Goal: Information Seeking & Learning: Learn about a topic

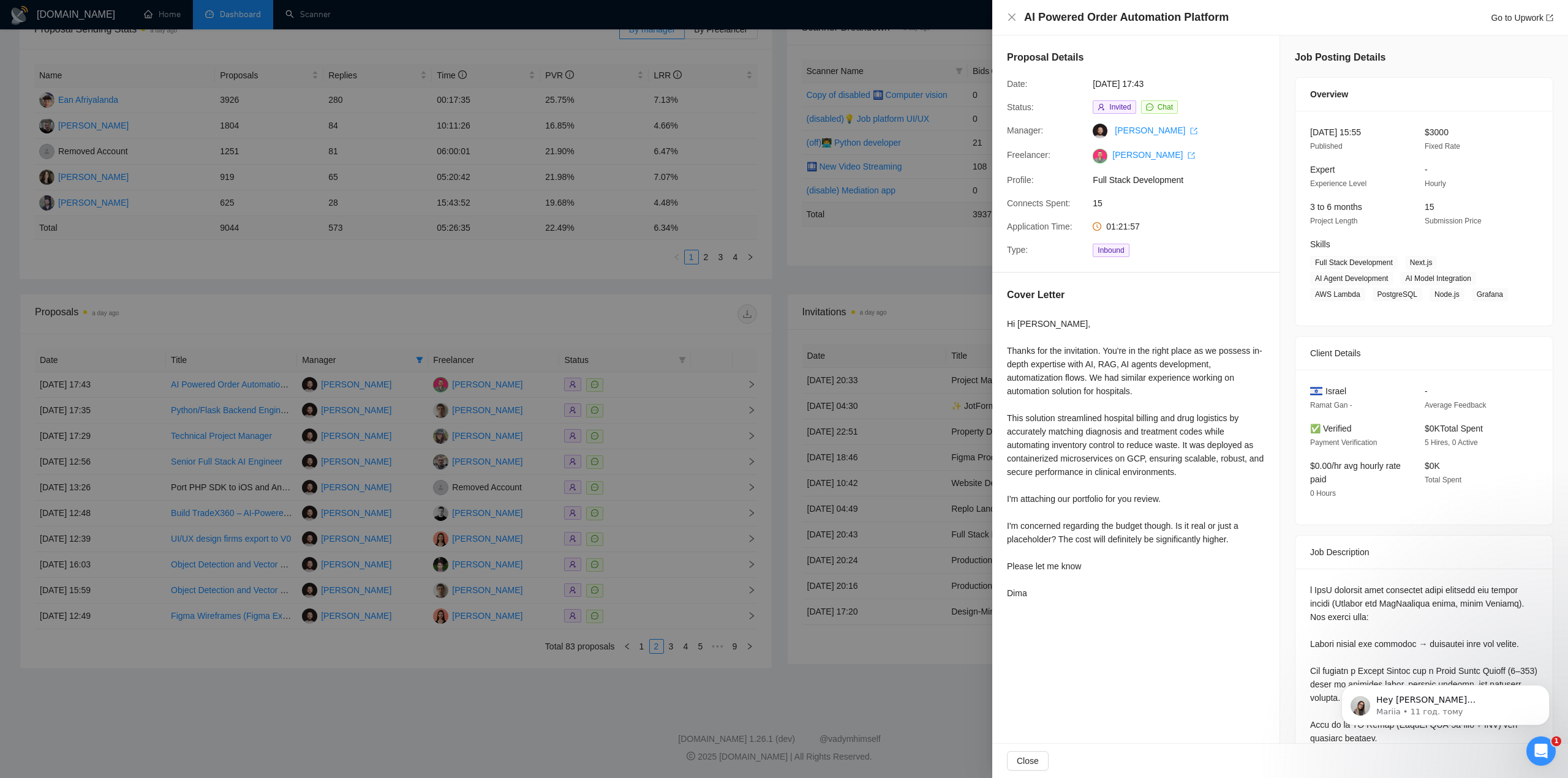
click at [437, 314] on div at bounding box center [784, 389] width 1568 height 778
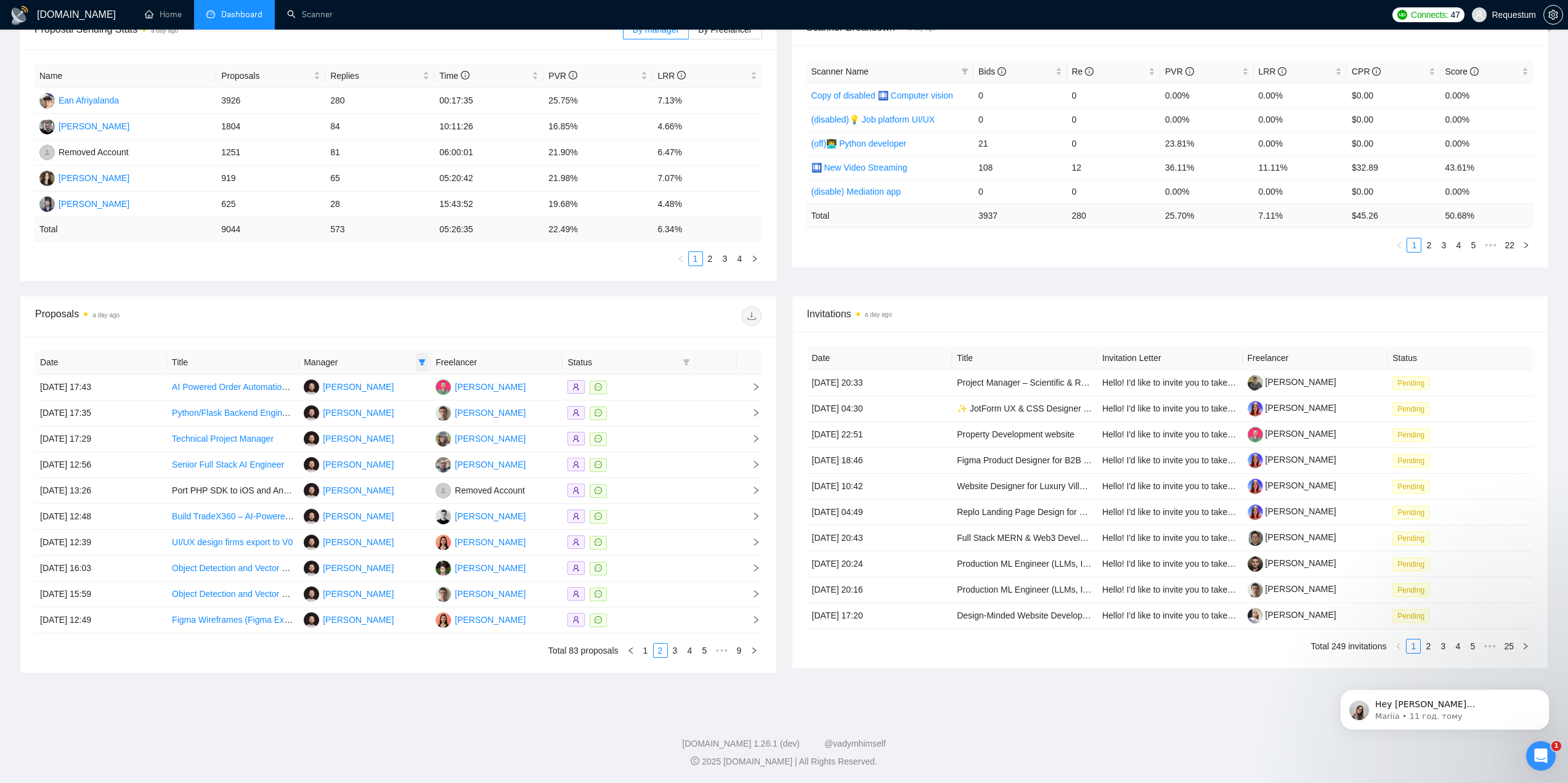
click at [423, 367] on span at bounding box center [422, 362] width 12 height 19
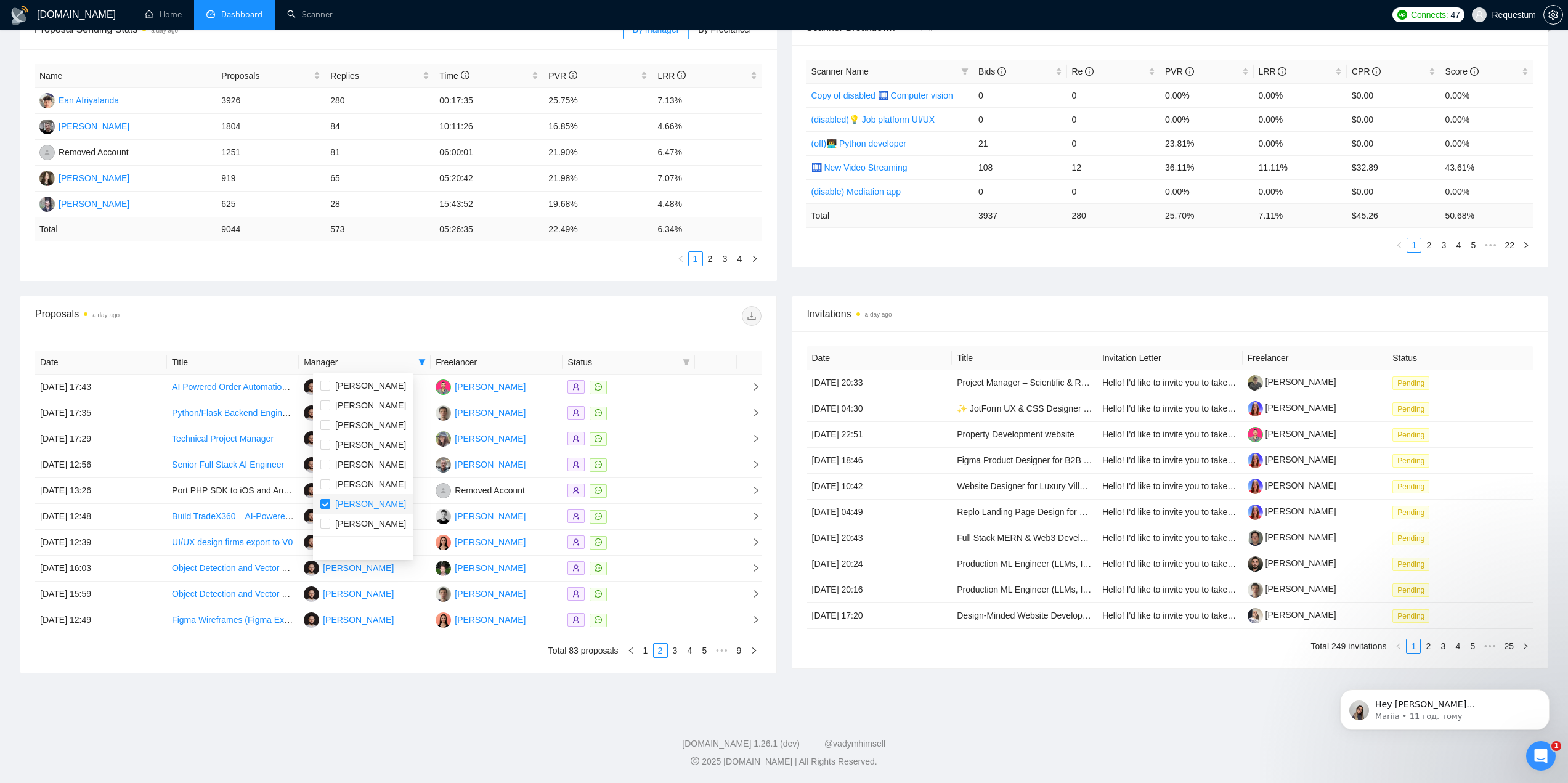
click at [352, 508] on span "[PERSON_NAME]" at bounding box center [371, 504] width 71 height 10
checkbox input "false"
click at [376, 393] on span "[PERSON_NAME]" at bounding box center [371, 396] width 71 height 10
checkbox input "true"
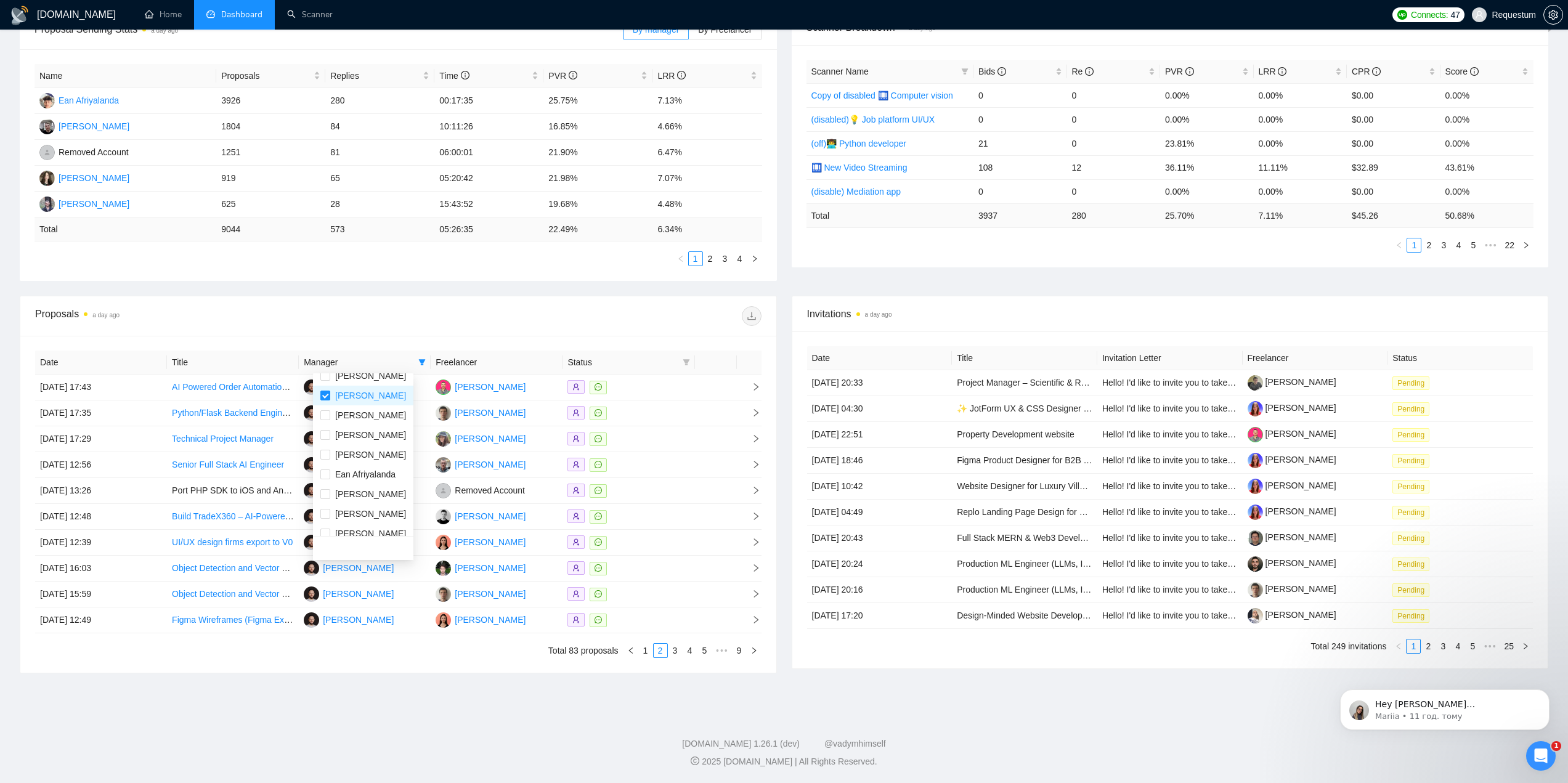
click at [403, 307] on div at bounding box center [580, 316] width 363 height 20
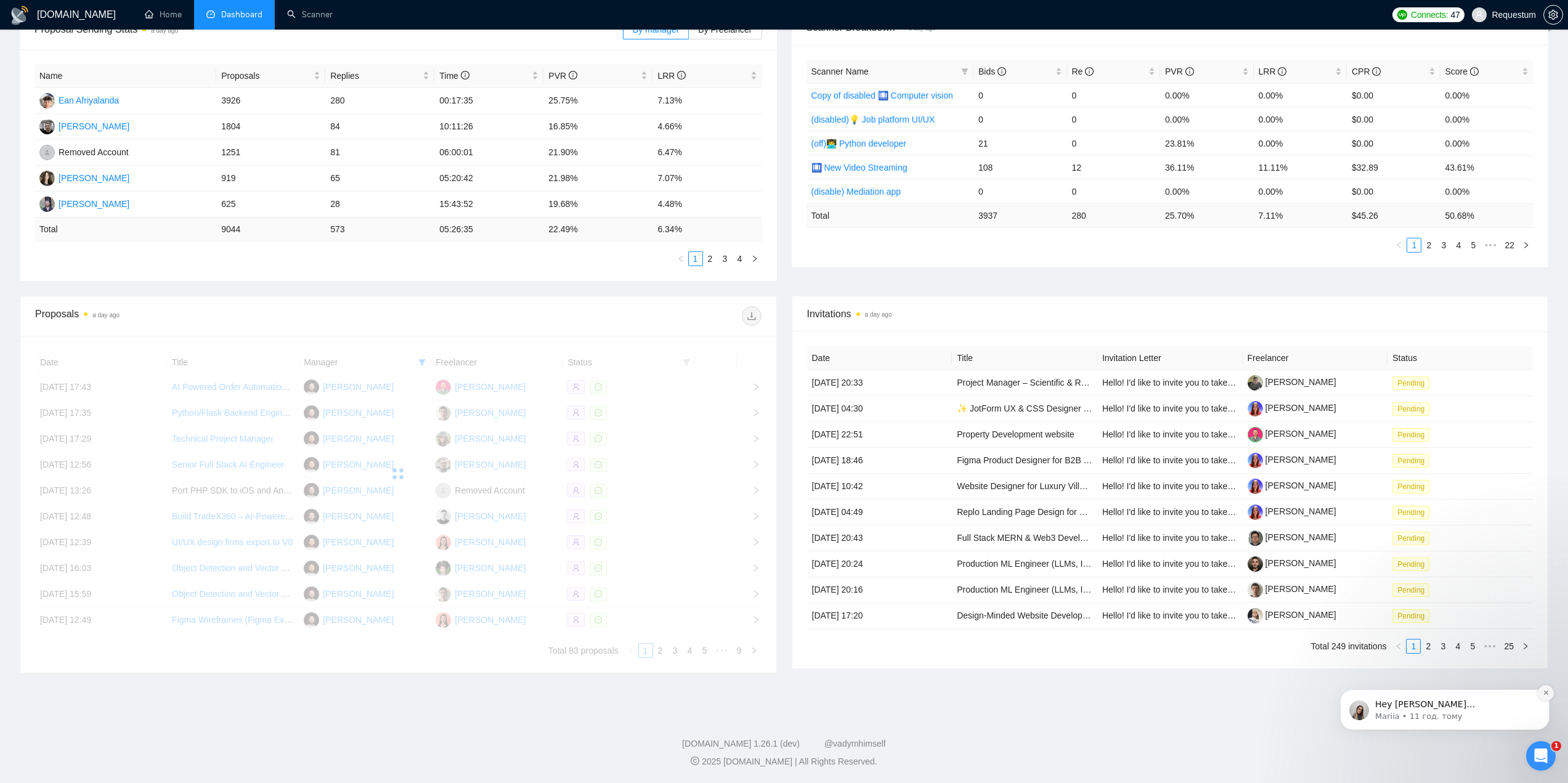
click at [1547, 695] on icon "Dismiss notification" at bounding box center [1547, 693] width 7 height 7
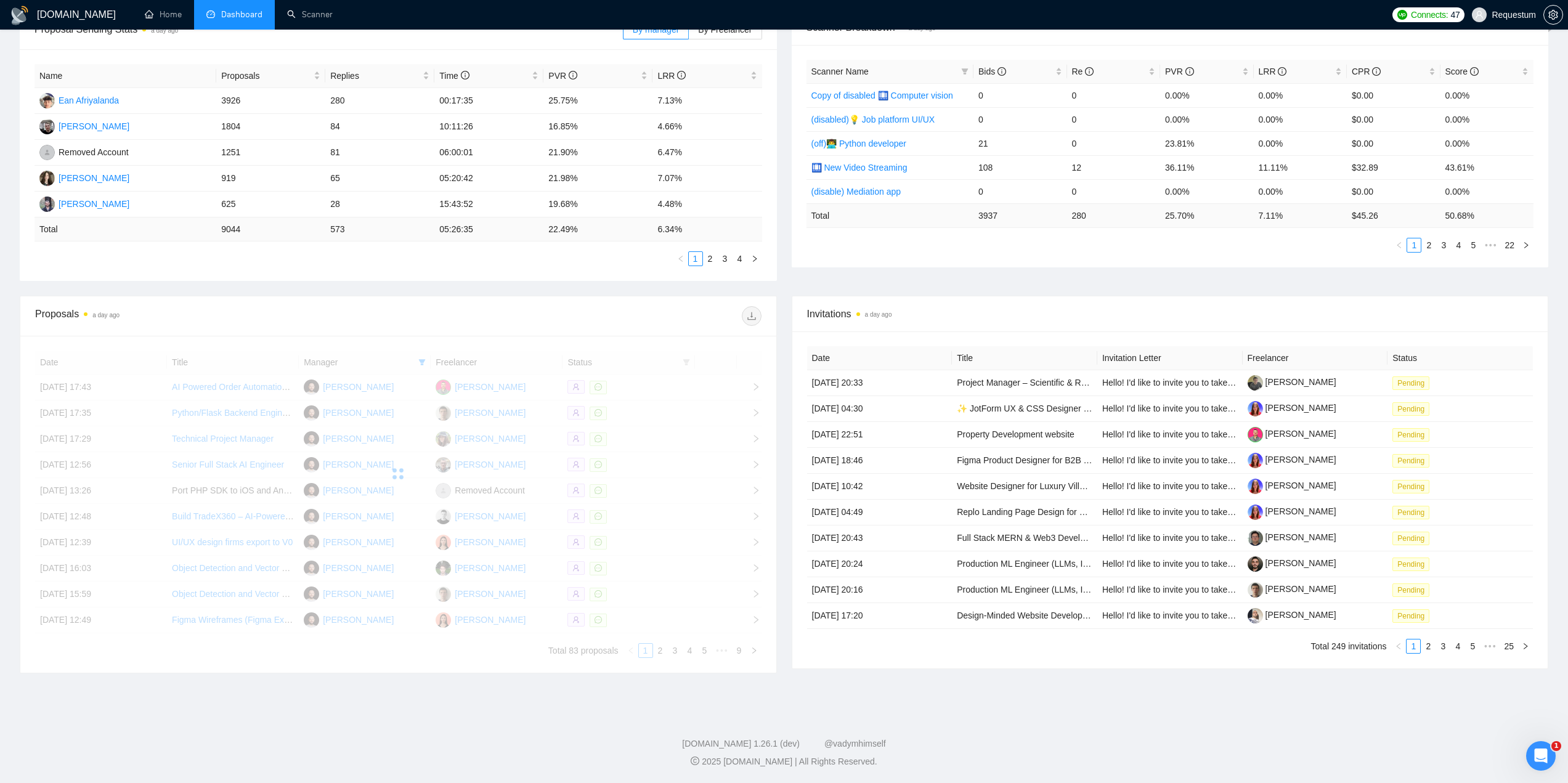
click at [381, 313] on div "Proposals a day ago" at bounding box center [217, 316] width 363 height 20
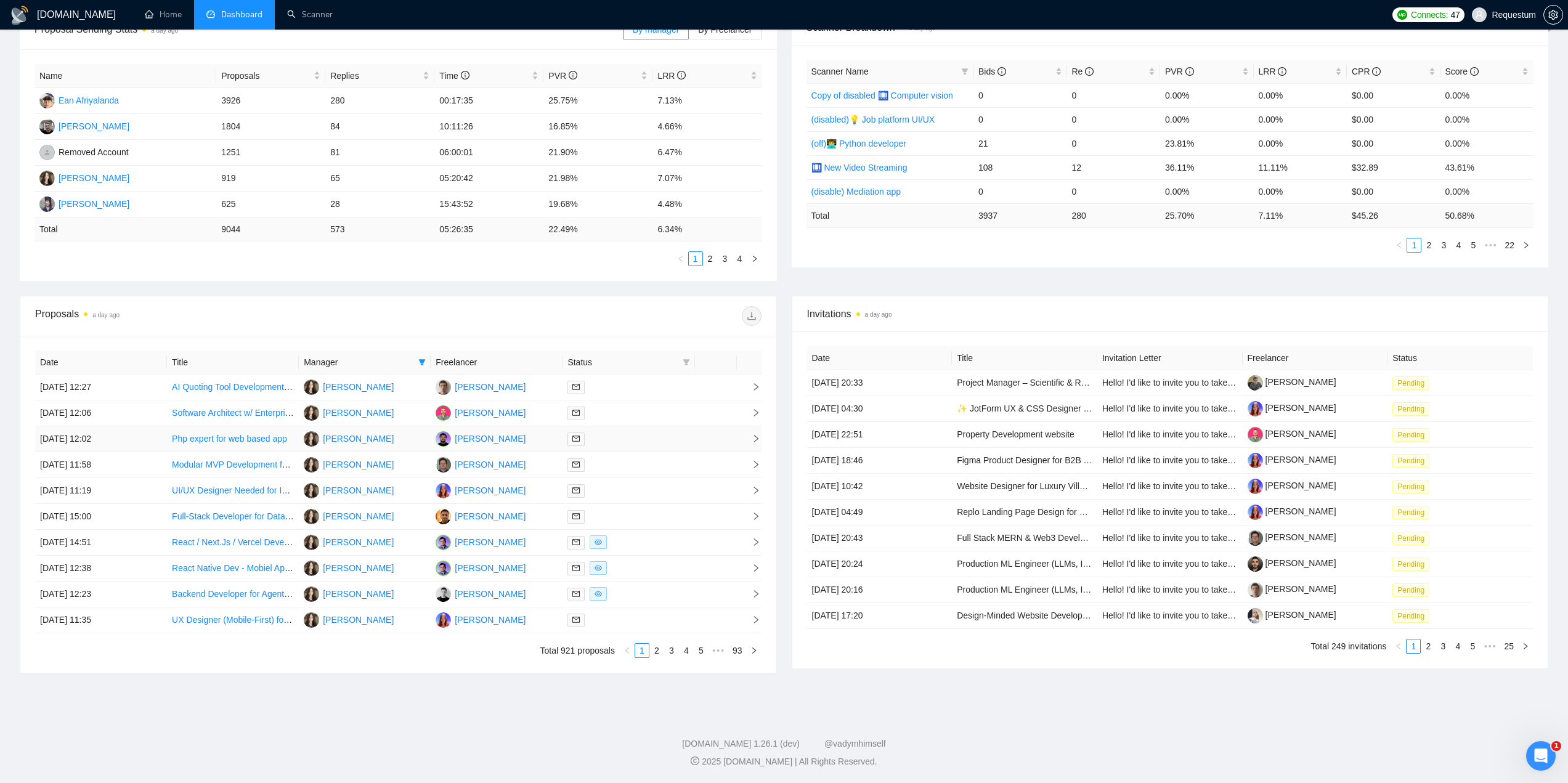
click at [605, 437] on div at bounding box center [628, 439] width 122 height 14
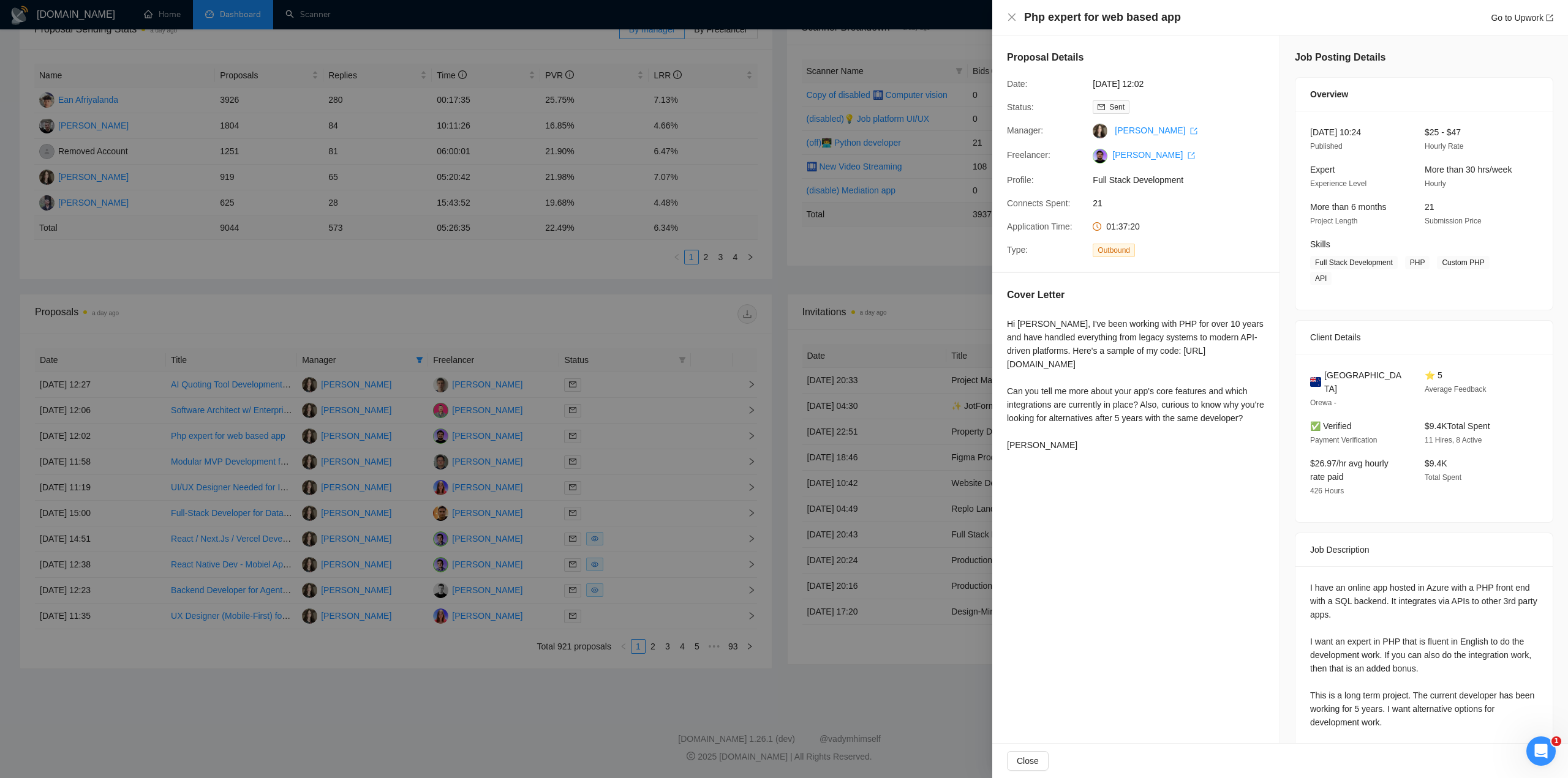
click at [520, 327] on div at bounding box center [784, 389] width 1568 height 778
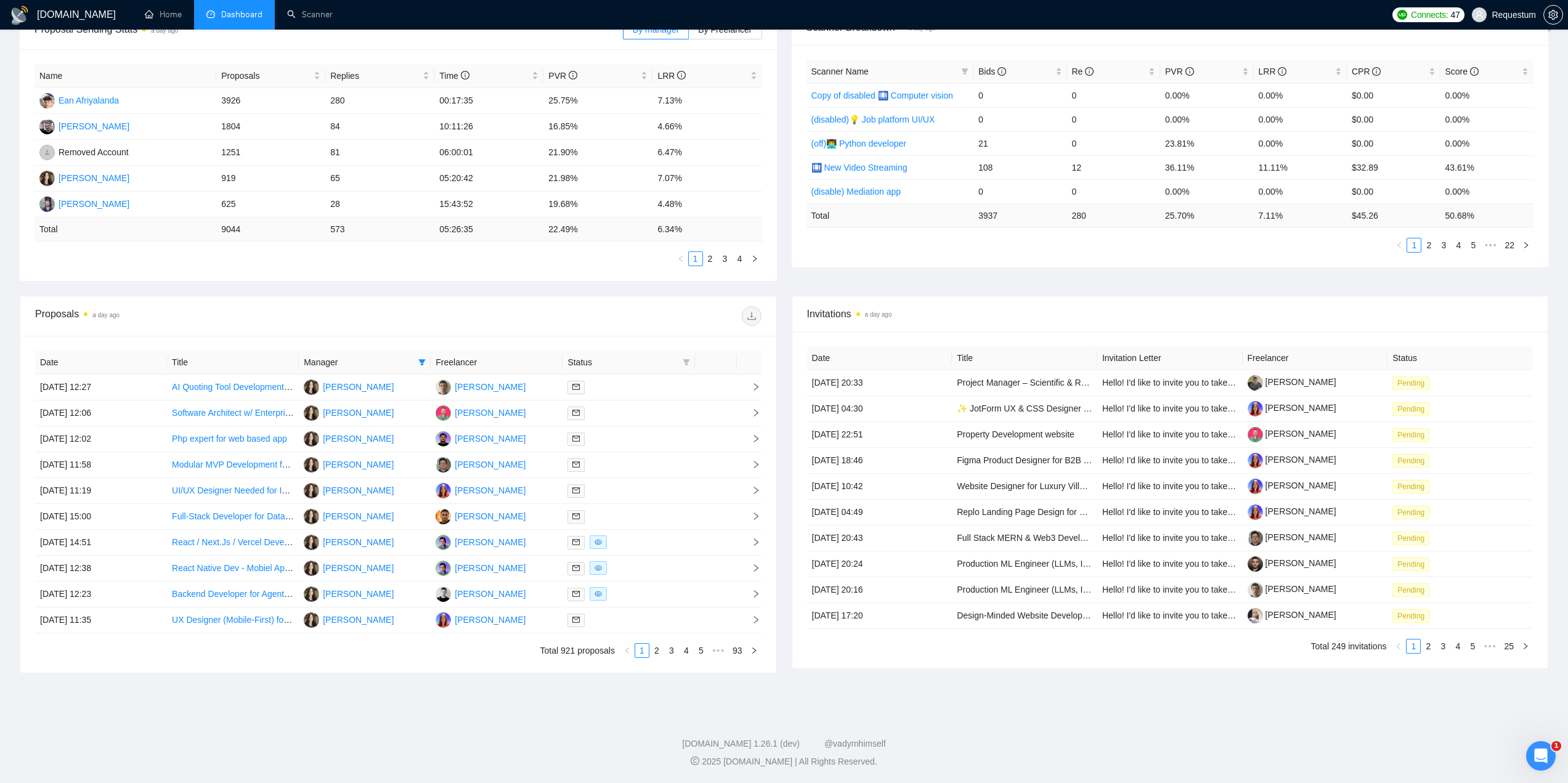
click at [487, 363] on th "Freelancer" at bounding box center [496, 362] width 132 height 24
click at [365, 362] on span "Manager" at bounding box center [358, 362] width 110 height 14
click at [645, 442] on div at bounding box center [628, 439] width 122 height 14
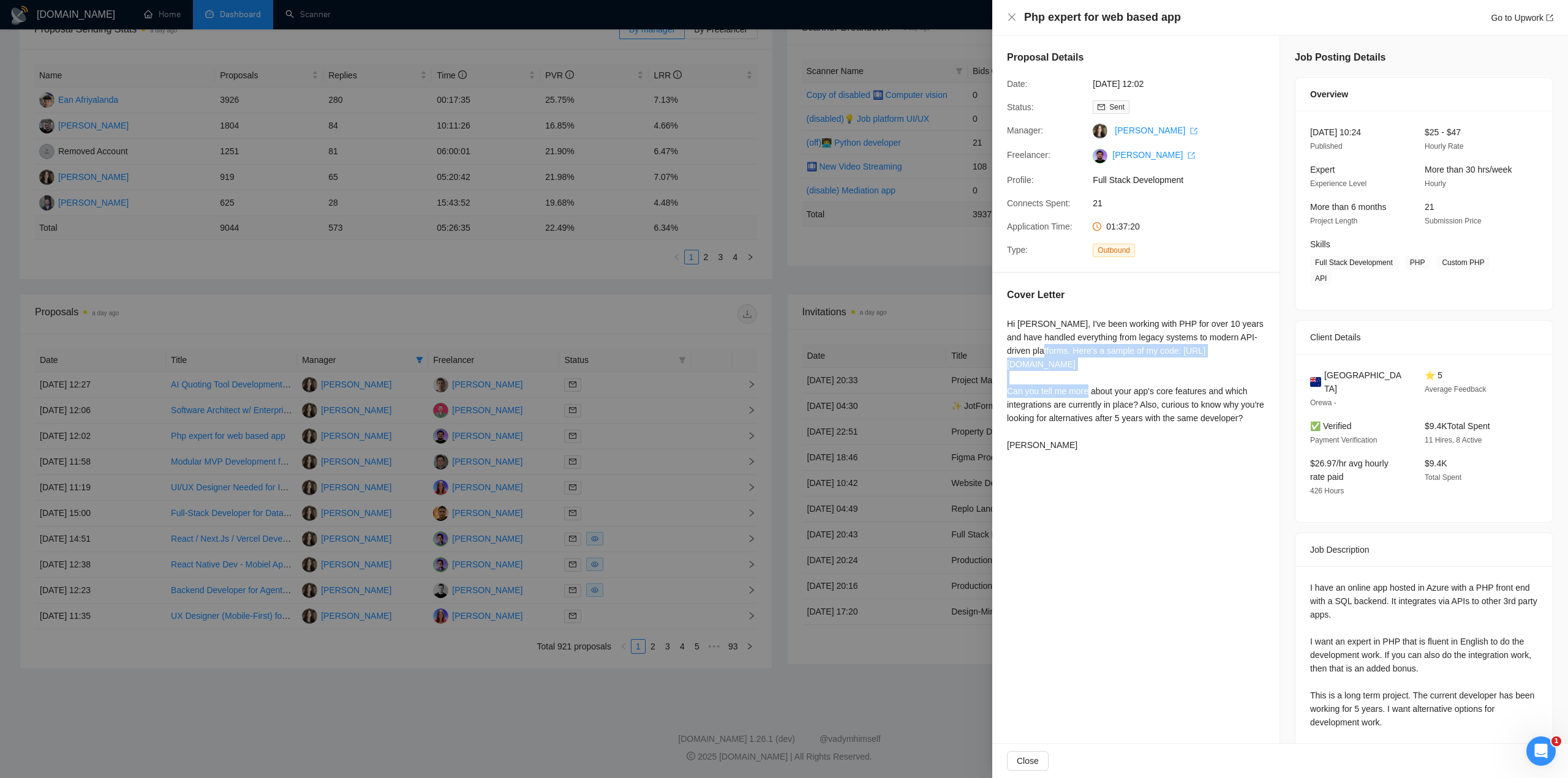
drag, startPoint x: 1048, startPoint y: 352, endPoint x: 1222, endPoint y: 359, distance: 174.1
click at [1222, 359] on div "Hi [PERSON_NAME], I've been working with PHP for over 10 years and have handled…" at bounding box center [1136, 384] width 258 height 134
copy div "Here's a sample of my code: [URL][DOMAIN_NAME]"
click at [777, 293] on div at bounding box center [784, 389] width 1568 height 778
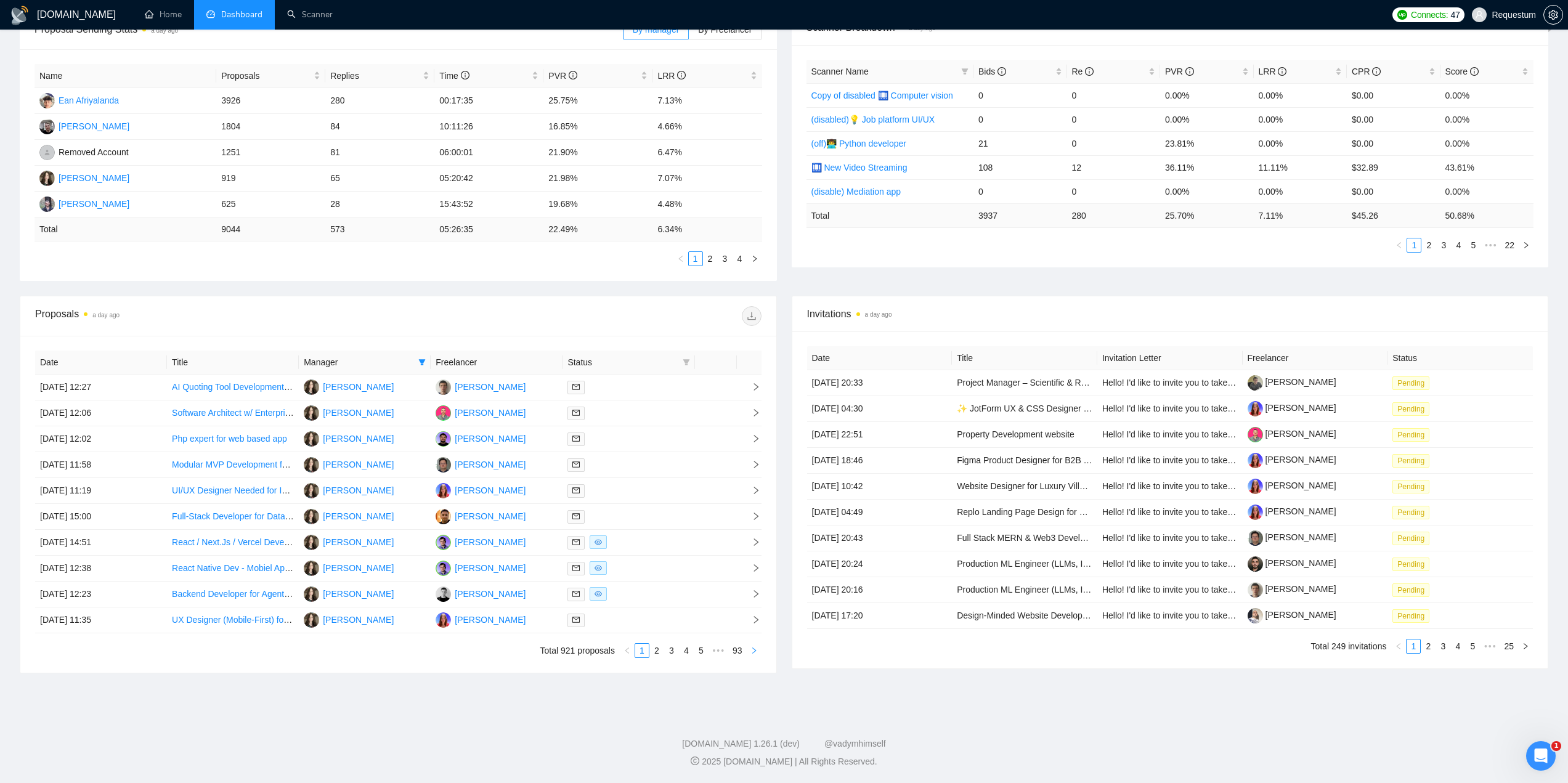
click at [753, 651] on icon "right" at bounding box center [754, 650] width 8 height 8
click at [661, 572] on div at bounding box center [628, 568] width 122 height 14
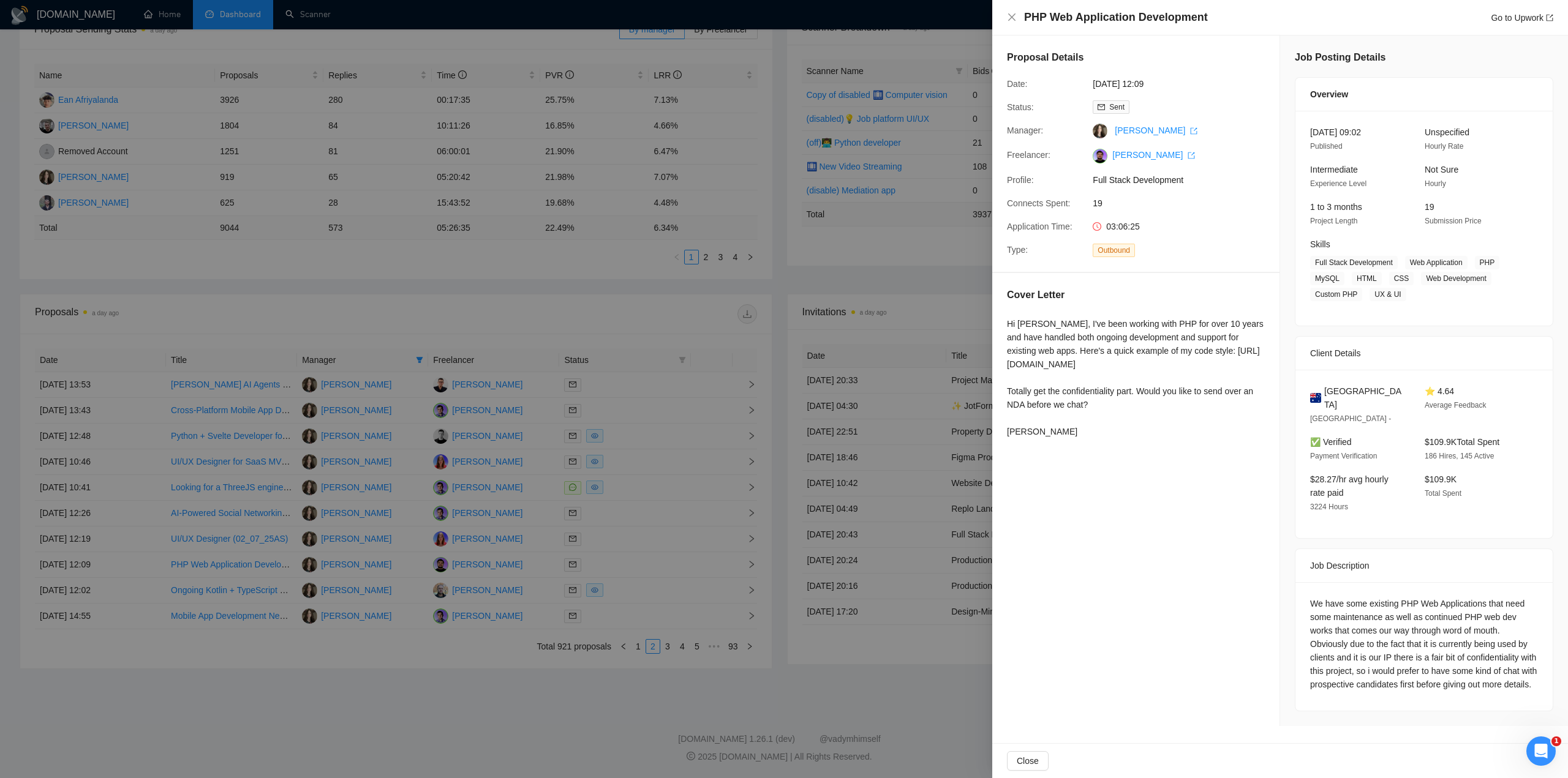
click at [609, 681] on div at bounding box center [784, 389] width 1568 height 778
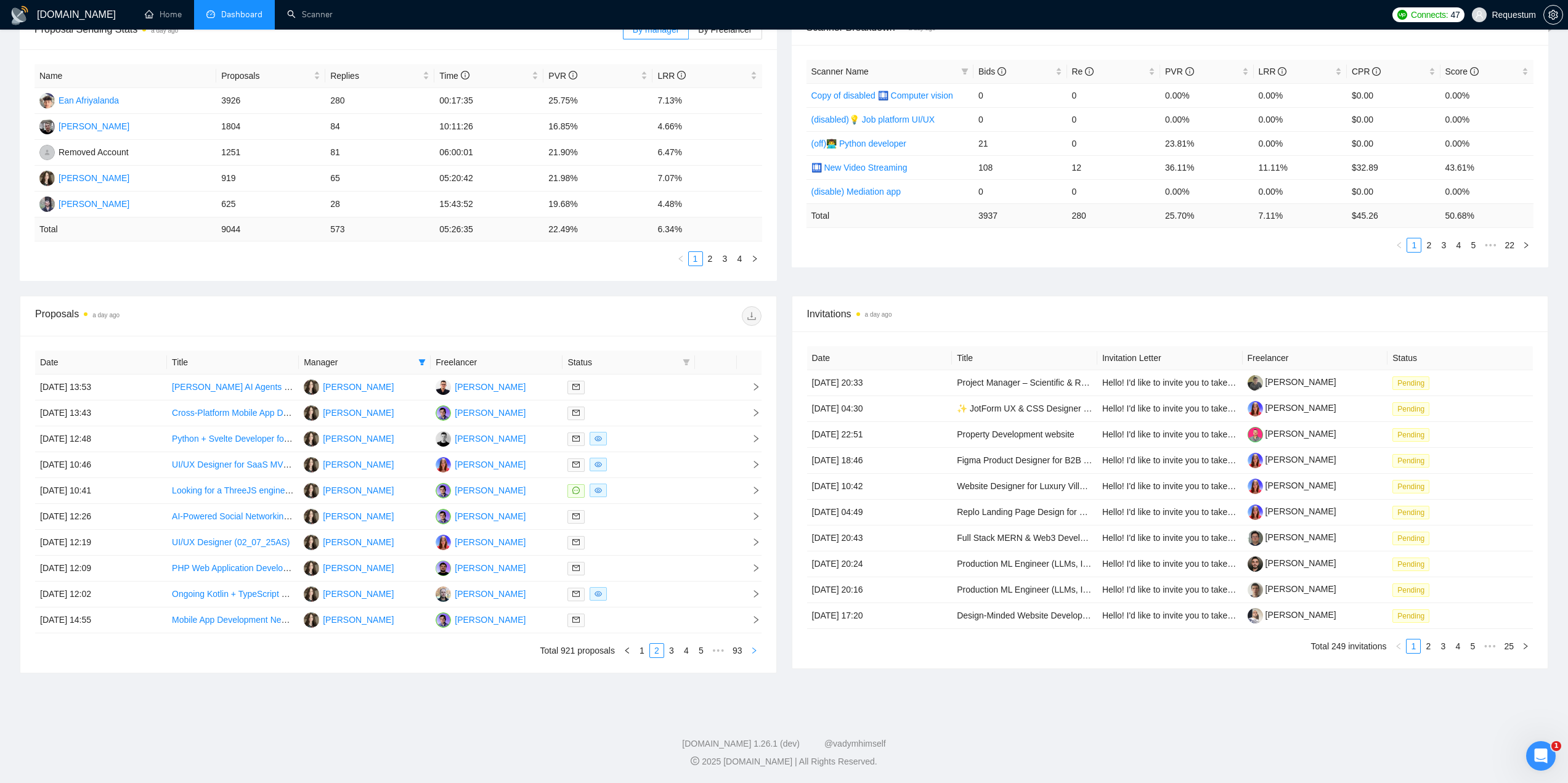
click at [752, 650] on icon "right" at bounding box center [754, 650] width 8 height 8
click at [757, 655] on icon "right" at bounding box center [754, 650] width 8 height 8
click at [758, 652] on button "button" at bounding box center [754, 650] width 14 height 14
click at [748, 648] on button "button" at bounding box center [754, 650] width 14 height 14
click at [758, 650] on button "button" at bounding box center [754, 650] width 14 height 14
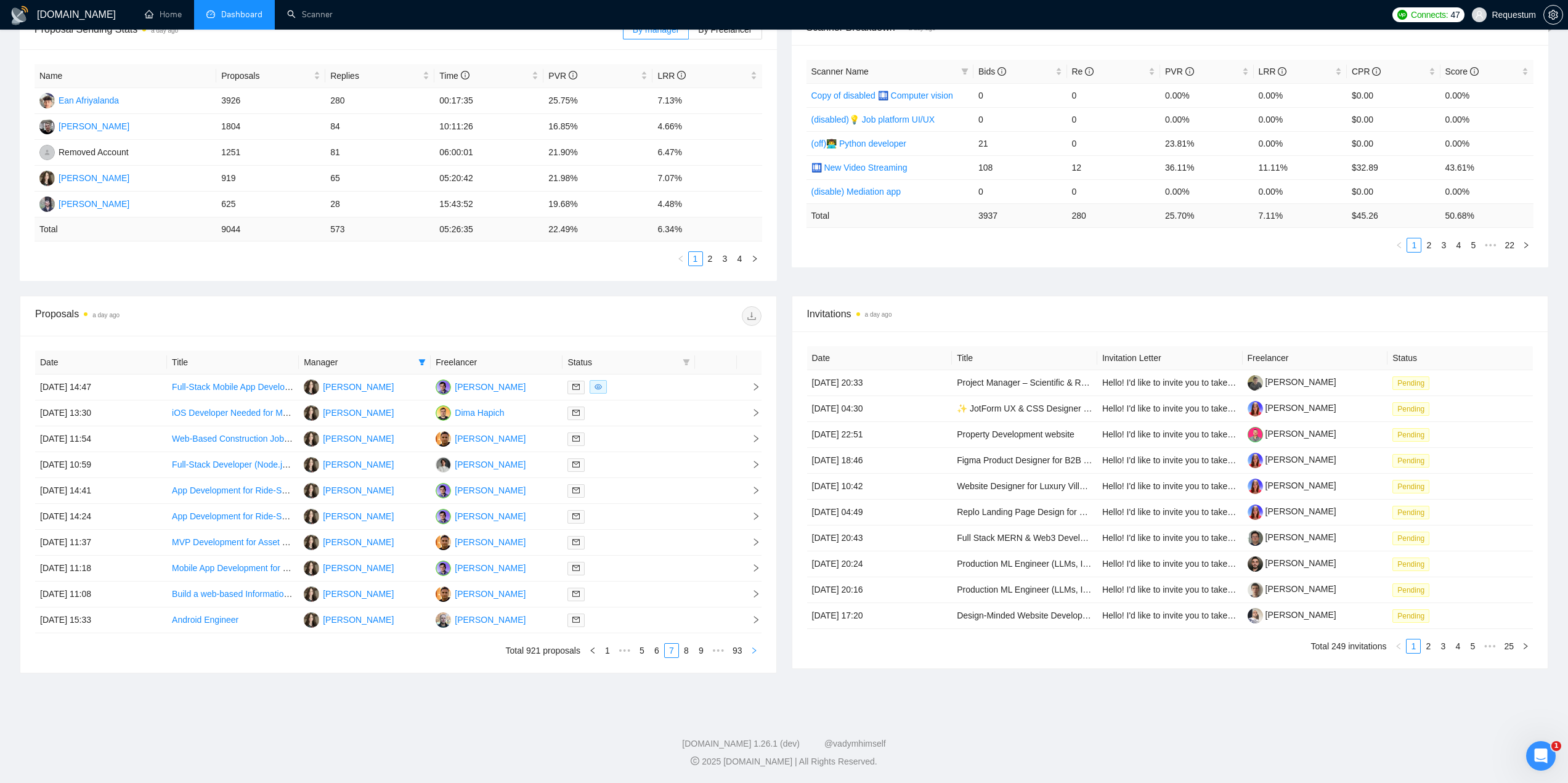
click at [755, 650] on icon "right" at bounding box center [754, 650] width 8 height 8
click at [755, 650] on icon "right" at bounding box center [754, 650] width 3 height 6
click at [755, 648] on icon "right" at bounding box center [754, 650] width 8 height 8
click at [753, 652] on icon "right" at bounding box center [754, 650] width 8 height 8
click at [755, 651] on icon "right" at bounding box center [754, 650] width 3 height 6
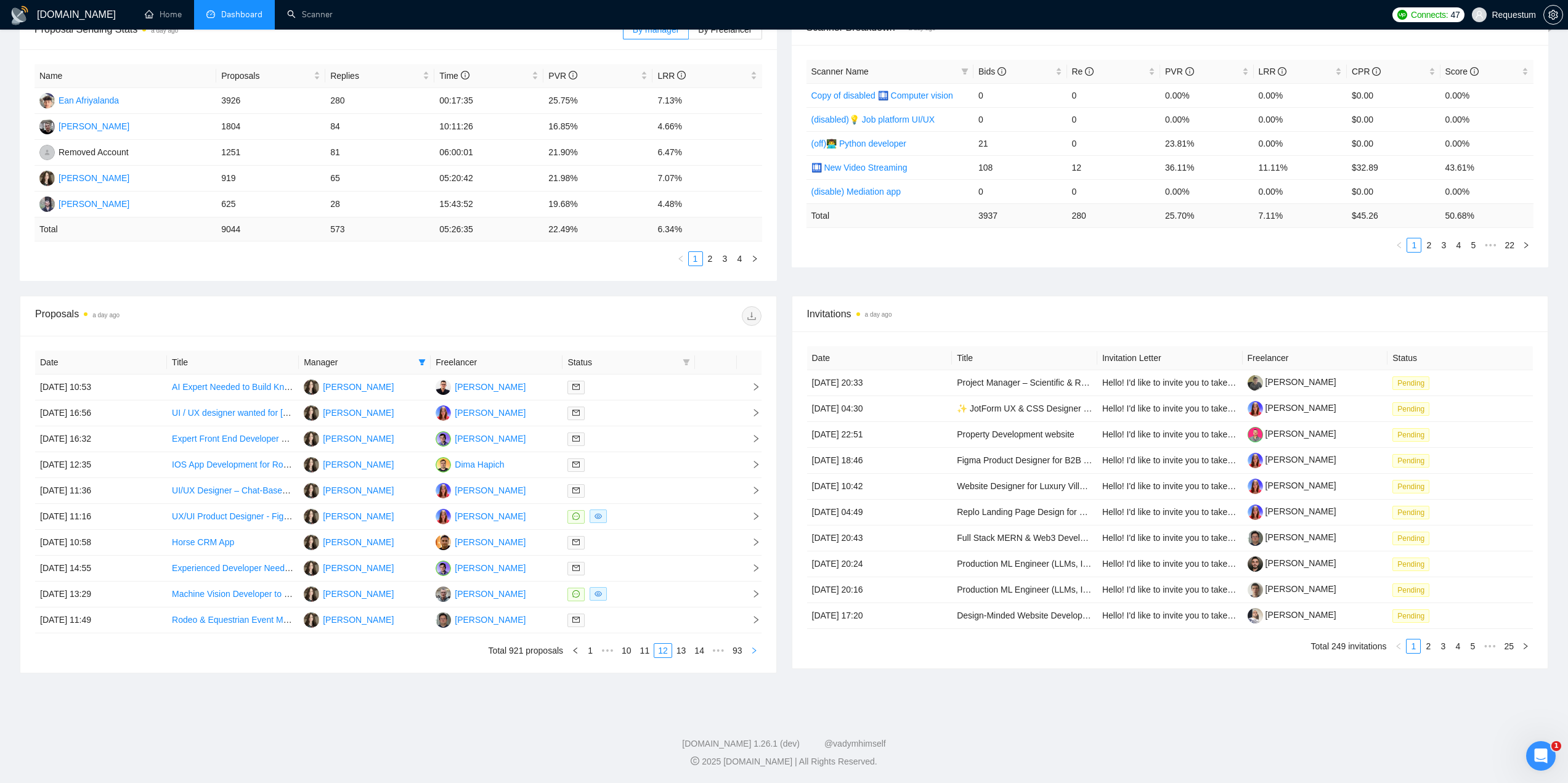
click at [754, 653] on icon "right" at bounding box center [754, 650] width 8 height 8
click at [753, 653] on icon "right" at bounding box center [754, 650] width 8 height 8
click at [753, 650] on icon "right" at bounding box center [754, 650] width 8 height 8
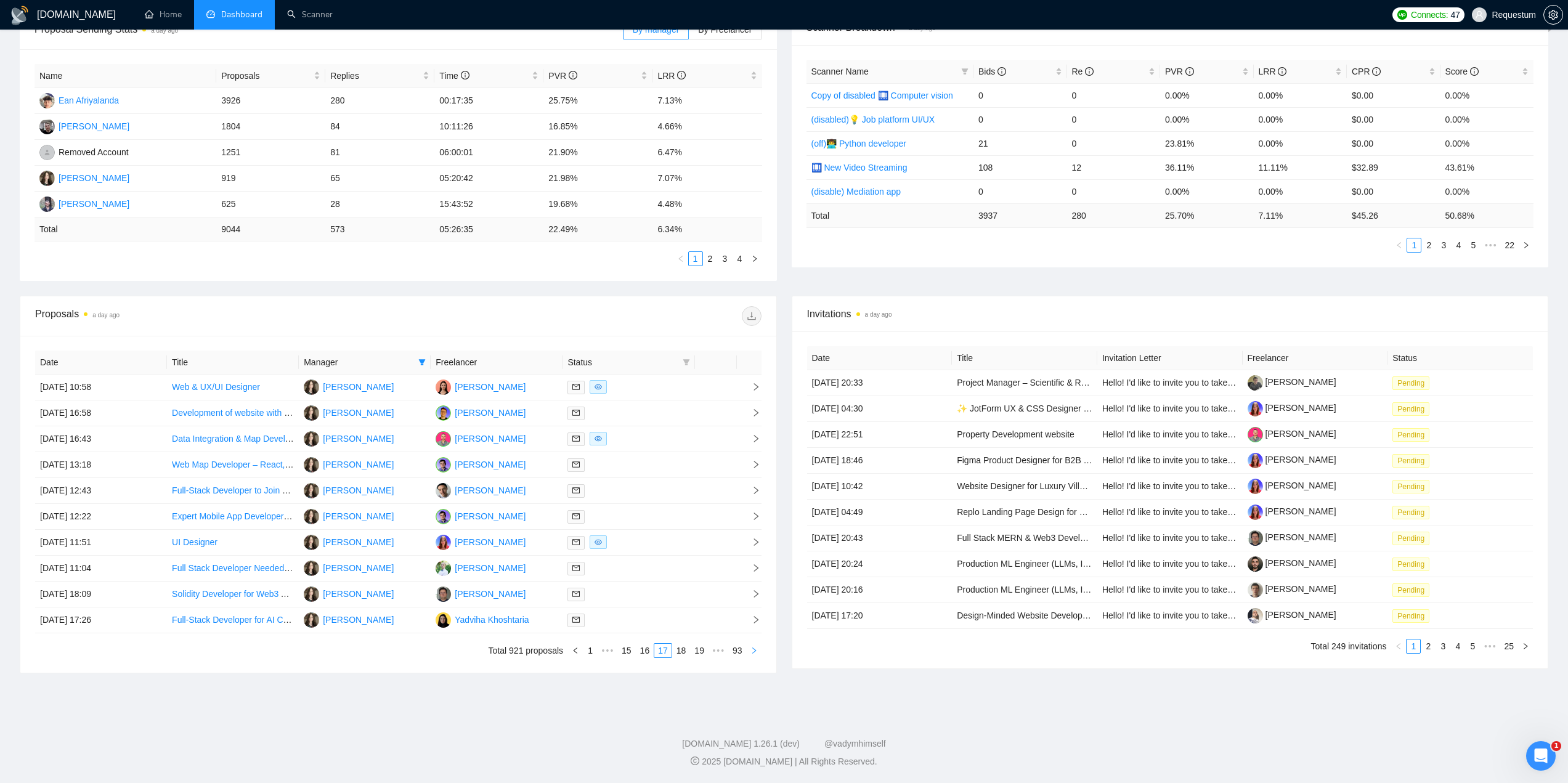
click at [753, 650] on icon "right" at bounding box center [754, 650] width 8 height 8
click at [590, 652] on link "1" at bounding box center [590, 651] width 14 height 14
click at [657, 438] on div at bounding box center [628, 439] width 122 height 14
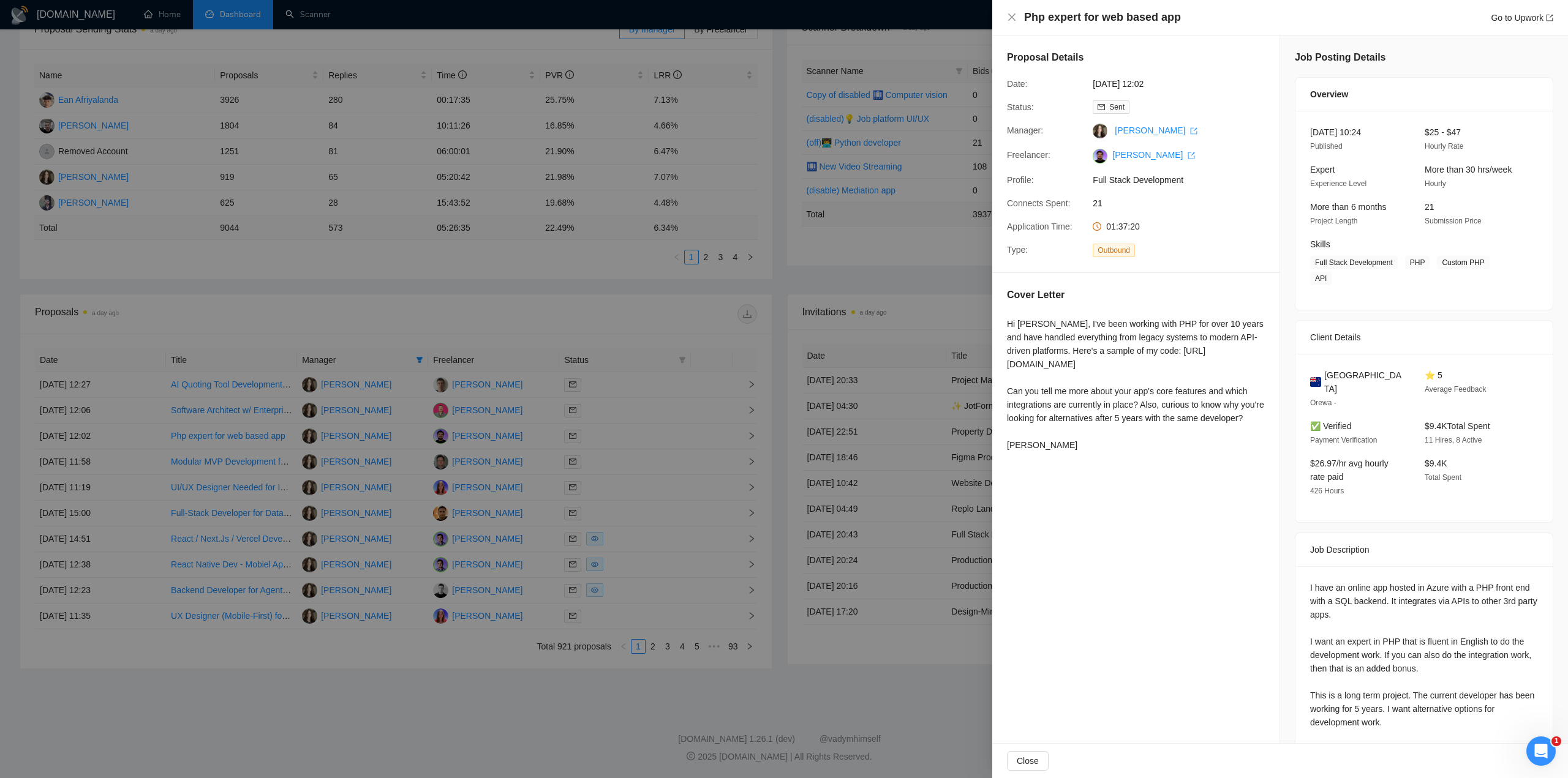
click at [506, 699] on div at bounding box center [784, 389] width 1568 height 778
